Goal: Find specific page/section: Find specific page/section

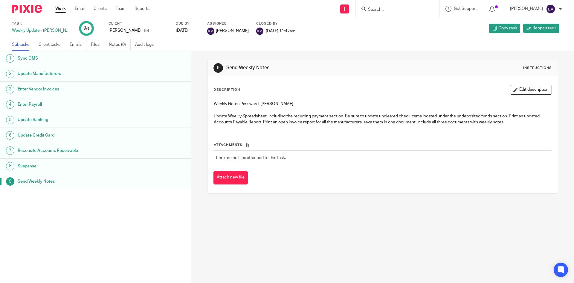
click at [383, 11] on input "Search" at bounding box center [395, 9] width 54 height 5
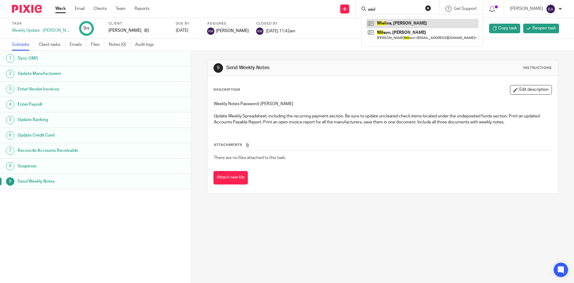
type input "wiel"
click at [392, 21] on link at bounding box center [422, 23] width 112 height 9
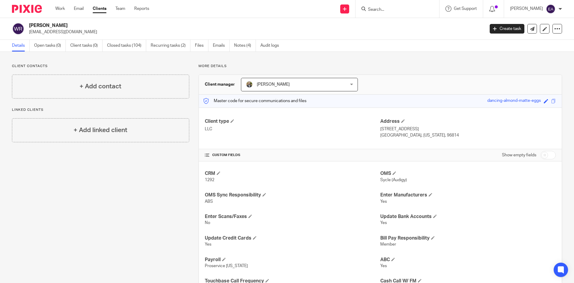
click at [151, 46] on ul "Details Open tasks (0) Client tasks (0) Closed tasks (104) Recurring tasks (2) …" at bounding box center [150, 46] width 276 height 12
click at [151, 46] on link "Recurring tasks (2)" at bounding box center [171, 46] width 40 height 12
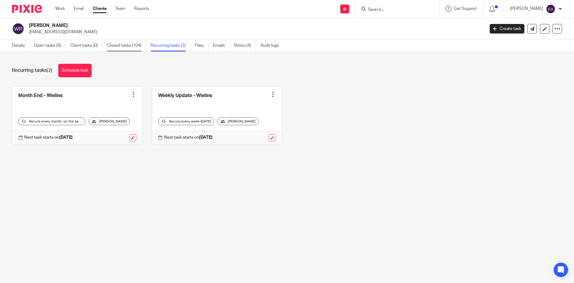
click at [118, 47] on link "Closed tasks (104)" at bounding box center [126, 46] width 39 height 12
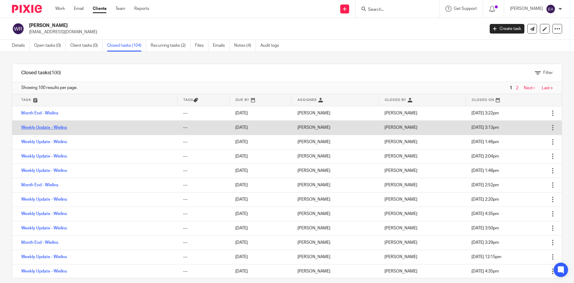
click at [54, 126] on link "Weekly Update - Wielins" at bounding box center [44, 127] width 46 height 4
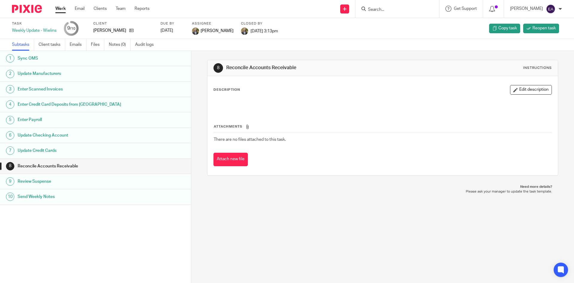
click at [36, 73] on h1 "Update Manufacturers" at bounding box center [74, 73] width 112 height 9
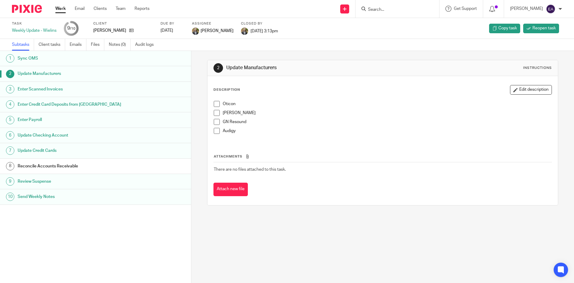
click at [217, 105] on span at bounding box center [217, 104] width 6 height 6
click at [215, 116] on li "[PERSON_NAME]" at bounding box center [383, 114] width 338 height 9
click at [215, 113] on span at bounding box center [217, 113] width 6 height 6
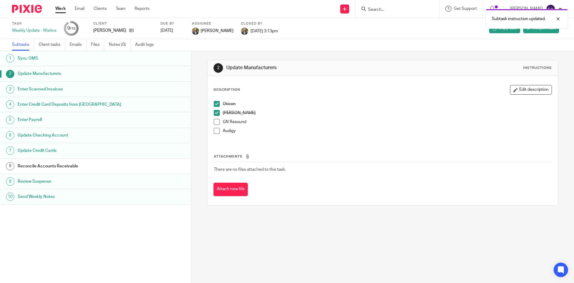
click at [217, 122] on span at bounding box center [217, 122] width 6 height 6
click at [217, 132] on span at bounding box center [217, 131] width 6 height 6
